Goal: Task Accomplishment & Management: Complete application form

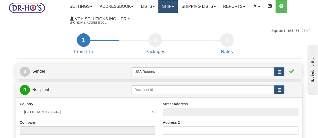
click at [163, 8] on link "Ship" at bounding box center [167, 6] width 19 height 13
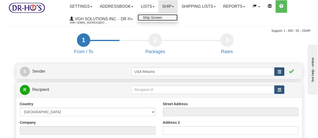
click at [162, 17] on span "Ship Screen" at bounding box center [152, 18] width 19 height 4
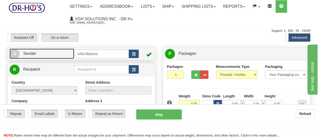
click at [16, 56] on span "S" at bounding box center [15, 54] width 10 height 10
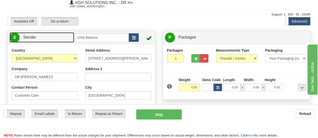
scroll to position [25, 0]
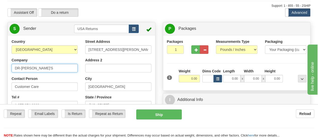
drag, startPoint x: 48, startPoint y: 69, endPoint x: 0, endPoint y: 67, distance: 48.2
paste input "[PERSON_NAME]"
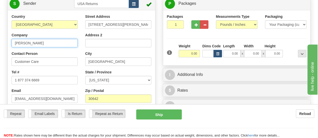
type input "[PERSON_NAME]"
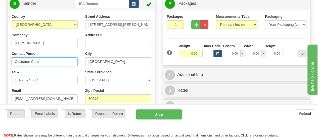
drag, startPoint x: 41, startPoint y: 63, endPoint x: 10, endPoint y: 63, distance: 30.9
click at [10, 63] on div "Country [GEOGRAPHIC_DATA] [GEOGRAPHIC_DATA] [GEOGRAPHIC_DATA] [GEOGRAPHIC_DATA]…" at bounding box center [45, 69] width 74 height 111
type input "v"
paste input "[PERSON_NAME]"
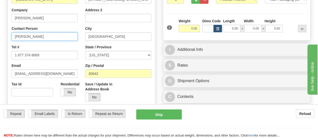
type input "[PERSON_NAME]"
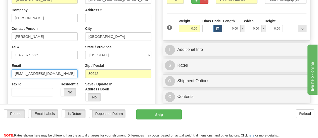
drag, startPoint x: 54, startPoint y: 77, endPoint x: 0, endPoint y: 75, distance: 54.2
click at [0, 75] on div "Toggle navigation Settings Shipping Preferences Fields Preferences New" at bounding box center [159, 137] width 318 height 425
click at [62, 75] on input "Email" at bounding box center [45, 74] width 66 height 9
paste input "[EMAIL_ADDRESS][DOMAIN_NAME]"
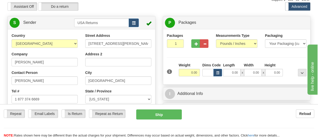
scroll to position [25, 0]
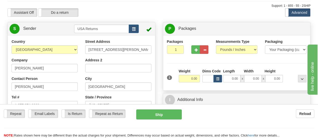
type input "[EMAIL_ADDRESS][DOMAIN_NAME]"
drag, startPoint x: 127, startPoint y: 50, endPoint x: 74, endPoint y: 56, distance: 53.6
click at [74, 56] on div "Country [GEOGRAPHIC_DATA] [GEOGRAPHIC_DATA] [GEOGRAPHIC_DATA] [GEOGRAPHIC_DATA]…" at bounding box center [81, 108] width 147 height 139
click at [132, 27] on button "button" at bounding box center [134, 29] width 10 height 9
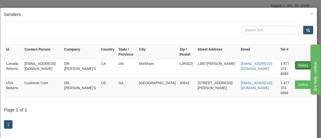
click at [303, 61] on button "Select" at bounding box center [303, 65] width 16 height 9
type input "Canada Returns"
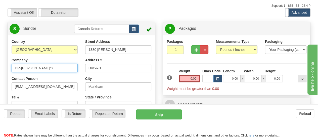
drag, startPoint x: 41, startPoint y: 69, endPoint x: 3, endPoint y: 68, distance: 37.4
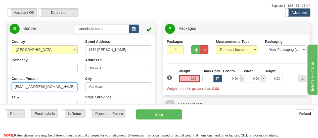
drag, startPoint x: 52, startPoint y: 87, endPoint x: 0, endPoint y: 91, distance: 52.1
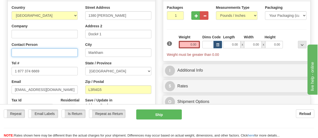
scroll to position [75, 0]
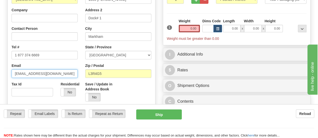
drag, startPoint x: 54, startPoint y: 76, endPoint x: 0, endPoint y: 78, distance: 54.0
click at [0, 78] on div "Toggle navigation Settings Shipping Preferences Fields Preferences New" at bounding box center [159, 137] width 318 height 425
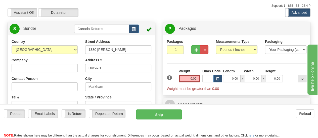
scroll to position [25, 0]
click at [46, 67] on input "Company" at bounding box center [45, 68] width 66 height 9
click at [64, 69] on input "Company" at bounding box center [45, 68] width 66 height 9
paste input "[PERSON_NAME]"
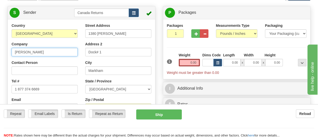
scroll to position [50, 0]
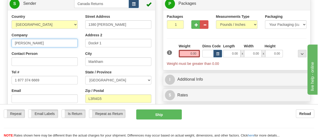
type input "[PERSON_NAME]"
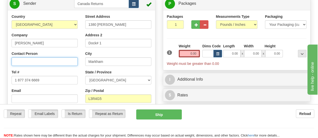
click at [56, 63] on input "Contact Person" at bounding box center [45, 61] width 66 height 9
paste input "[PERSON_NAME]"
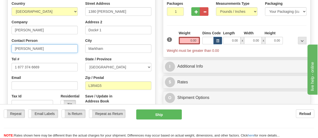
scroll to position [75, 0]
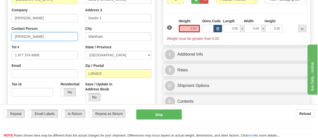
type input "[PERSON_NAME]"
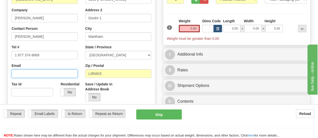
click at [53, 73] on input "Email" at bounding box center [45, 74] width 66 height 9
click at [57, 75] on input "Email" at bounding box center [45, 74] width 66 height 9
paste input "[EMAIL_ADDRESS][DOMAIN_NAME]"
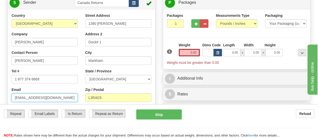
scroll to position [50, 0]
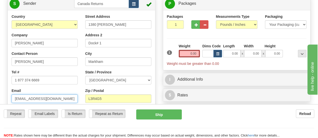
type input "[EMAIL_ADDRESS][DOMAIN_NAME]"
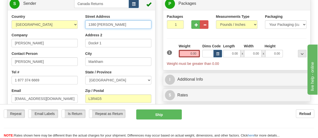
drag, startPoint x: 123, startPoint y: 26, endPoint x: 62, endPoint y: 28, distance: 61.1
click at [62, 28] on div "Country [GEOGRAPHIC_DATA] [GEOGRAPHIC_DATA] [GEOGRAPHIC_DATA] [GEOGRAPHIC_DATA]…" at bounding box center [81, 83] width 147 height 139
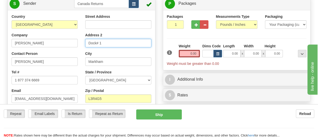
drag, startPoint x: 106, startPoint y: 44, endPoint x: 75, endPoint y: 47, distance: 30.6
click at [75, 47] on div "Country [GEOGRAPHIC_DATA] [GEOGRAPHIC_DATA] [GEOGRAPHIC_DATA] [GEOGRAPHIC_DATA]…" at bounding box center [81, 83] width 147 height 139
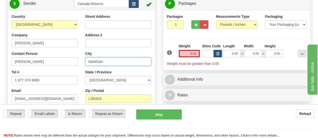
drag, startPoint x: 108, startPoint y: 61, endPoint x: 81, endPoint y: 62, distance: 27.4
click at [81, 62] on div "Country [GEOGRAPHIC_DATA] [GEOGRAPHIC_DATA] [GEOGRAPHIC_DATA] [GEOGRAPHIC_DATA]…" at bounding box center [81, 83] width 147 height 139
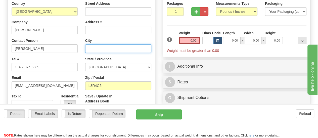
scroll to position [75, 0]
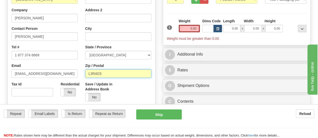
drag, startPoint x: 110, startPoint y: 73, endPoint x: 88, endPoint y: 77, distance: 22.2
click at [88, 77] on input "L3R4G5" at bounding box center [118, 74] width 66 height 9
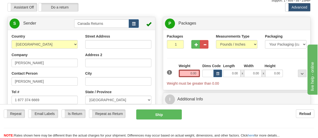
scroll to position [25, 0]
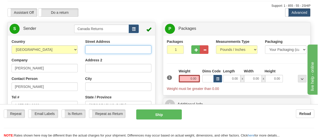
click at [120, 50] on input "Street Address" at bounding box center [118, 49] width 66 height 9
paste input "[STREET_ADDRESS][PERSON_NAME]"
type input "[STREET_ADDRESS][PERSON_NAME]"
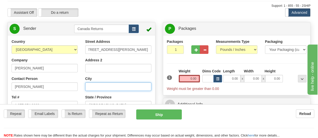
scroll to position [0, 0]
click at [119, 87] on input "City" at bounding box center [118, 87] width 66 height 9
paste input "[STREET_ADDRESS][PERSON_NAME]"
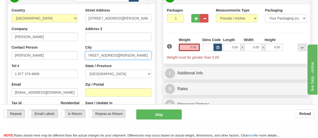
scroll to position [75, 0]
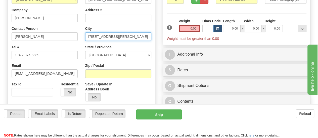
type input "[STREET_ADDRESS][PERSON_NAME]"
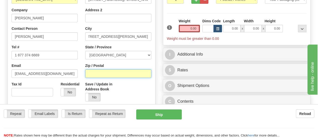
scroll to position [0, 0]
click at [123, 73] on input "Zip / Postal" at bounding box center [118, 74] width 66 height 9
paste input "[STREET_ADDRESS][PERSON_NAME]"
drag, startPoint x: 121, startPoint y: 75, endPoint x: 64, endPoint y: 78, distance: 58.0
click at [64, 78] on div "Country [GEOGRAPHIC_DATA] [GEOGRAPHIC_DATA] [GEOGRAPHIC_DATA] [GEOGRAPHIC_DATA]…" at bounding box center [81, 58] width 147 height 139
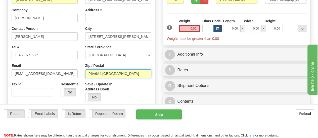
click at [117, 76] on input "P6A6A4 [GEOGRAPHIC_DATA]" at bounding box center [118, 74] width 66 height 9
type input "P6A6A4"
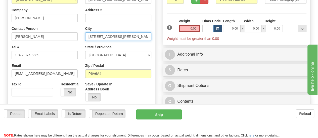
drag, startPoint x: 120, startPoint y: 37, endPoint x: 69, endPoint y: 35, distance: 51.5
click at [69, 35] on div "Country [GEOGRAPHIC_DATA] [GEOGRAPHIC_DATA] [GEOGRAPHIC_DATA] [GEOGRAPHIC_DATA]…" at bounding box center [81, 58] width 147 height 139
drag, startPoint x: 112, startPoint y: 39, endPoint x: 150, endPoint y: 40, distance: 37.2
click at [150, 40] on input "[STREET_ADDRESS][PERSON_NAME]" at bounding box center [118, 36] width 66 height 9
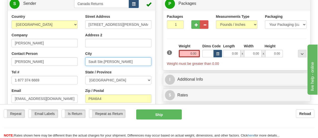
scroll to position [25, 0]
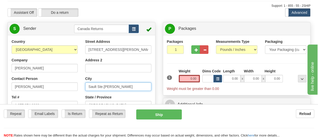
type input "Sault Ste.[PERSON_NAME]"
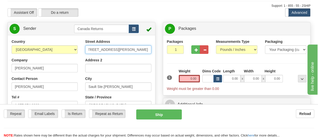
scroll to position [0, 36]
drag, startPoint x: 120, startPoint y: 50, endPoint x: 148, endPoint y: 52, distance: 28.4
click at [148, 52] on input "[STREET_ADDRESS][PERSON_NAME]" at bounding box center [118, 49] width 66 height 9
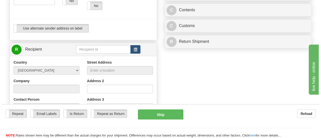
scroll to position [176, 0]
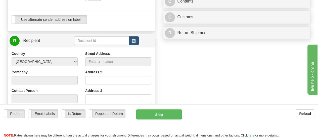
type input "91 Golf Range Cres"
click at [135, 42] on span "button" at bounding box center [134, 40] width 4 height 3
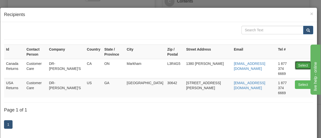
click at [295, 61] on button "Select" at bounding box center [303, 65] width 16 height 9
type input "Canada Returns"
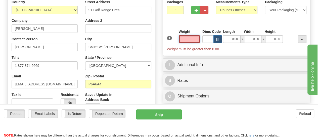
scroll to position [60, 0]
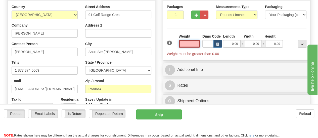
click at [195, 45] on input "text" at bounding box center [188, 44] width 21 height 8
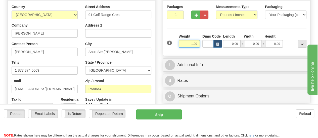
type input "1.00"
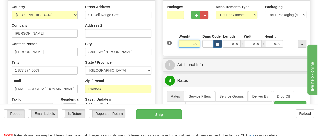
scroll to position [85, 0]
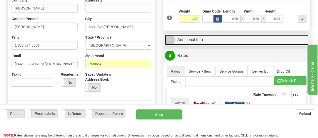
click at [189, 40] on link "I Additional Info" at bounding box center [237, 40] width 144 height 10
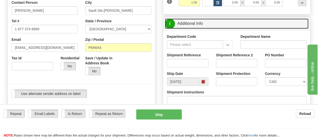
scroll to position [110, 0]
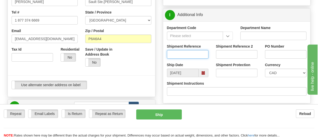
click at [191, 55] on input "Shipment Reference" at bounding box center [187, 54] width 41 height 9
click at [198, 55] on input "Shipment Reference" at bounding box center [187, 54] width 41 height 9
paste input "1199035"
click at [203, 75] on span at bounding box center [203, 73] width 4 height 4
type input "1199035"
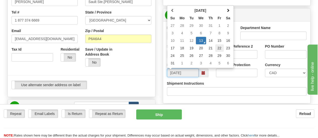
click at [218, 48] on td "22" at bounding box center [219, 48] width 9 height 8
type input "[DATE]"
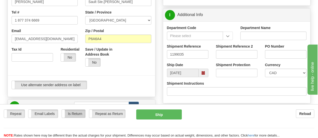
click at [72, 110] on label "Is Return" at bounding box center [73, 114] width 23 height 8
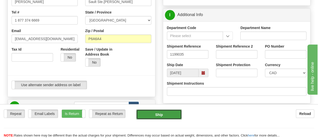
click at [160, 110] on button "Ship" at bounding box center [158, 115] width 45 height 10
type input "DOM.EP"
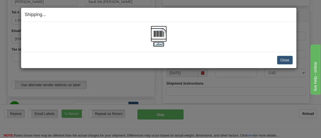
click at [157, 45] on label "[Label]" at bounding box center [159, 44] width 12 height 5
